Goal: Task Accomplishment & Management: Manage account settings

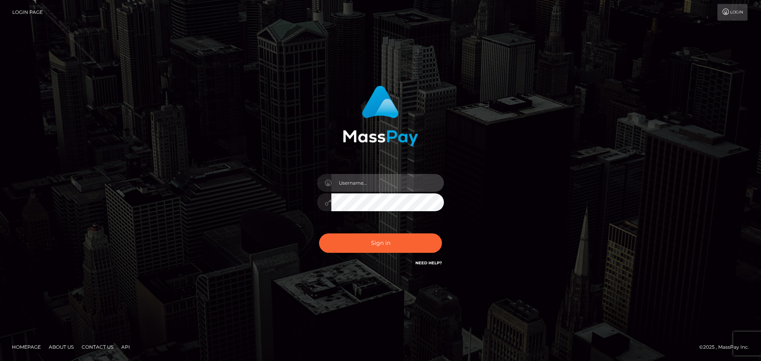
click at [384, 179] on input "text" at bounding box center [387, 183] width 113 height 18
type input "Marlon.ACE"
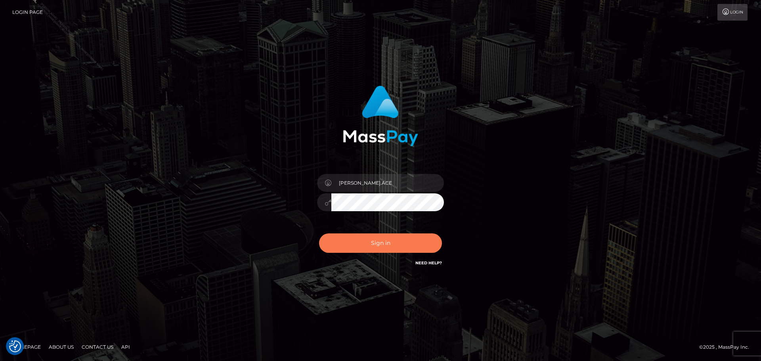
click at [379, 244] on button "Sign in" at bounding box center [380, 242] width 123 height 19
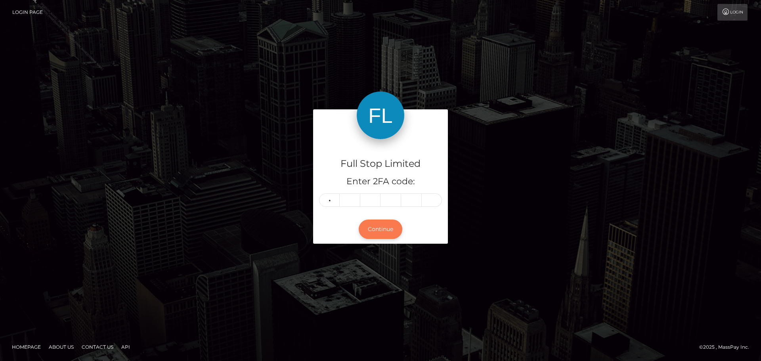
type input "2"
type input "1"
type input "9"
type input "7"
type input "6"
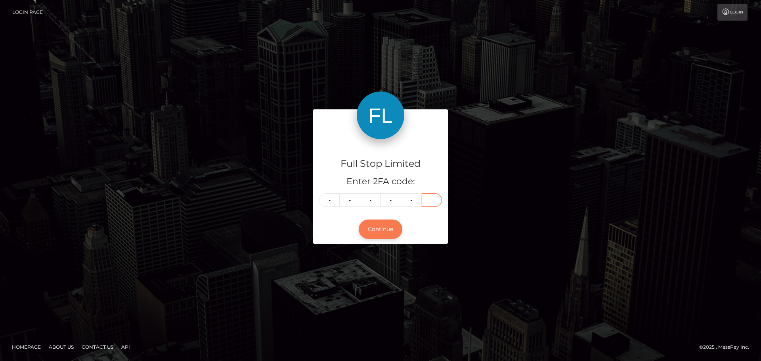
type input "7"
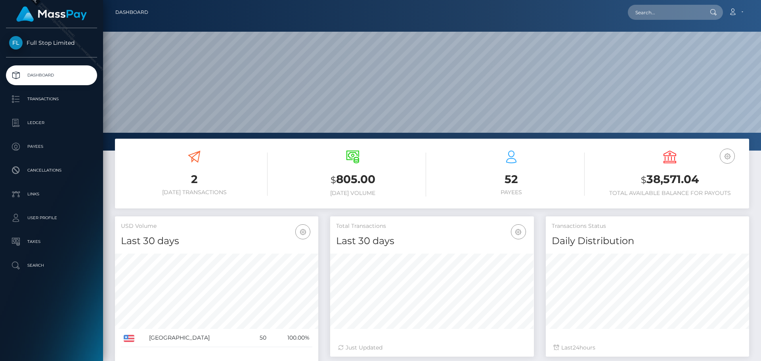
scroll to position [141, 204]
drag, startPoint x: 647, startPoint y: 179, endPoint x: 699, endPoint y: 183, distance: 51.7
click at [699, 183] on h3 "$ 38,571.04" at bounding box center [669, 180] width 147 height 16
copy h3 "38,571.04"
